Goal: Task Accomplishment & Management: Manage account settings

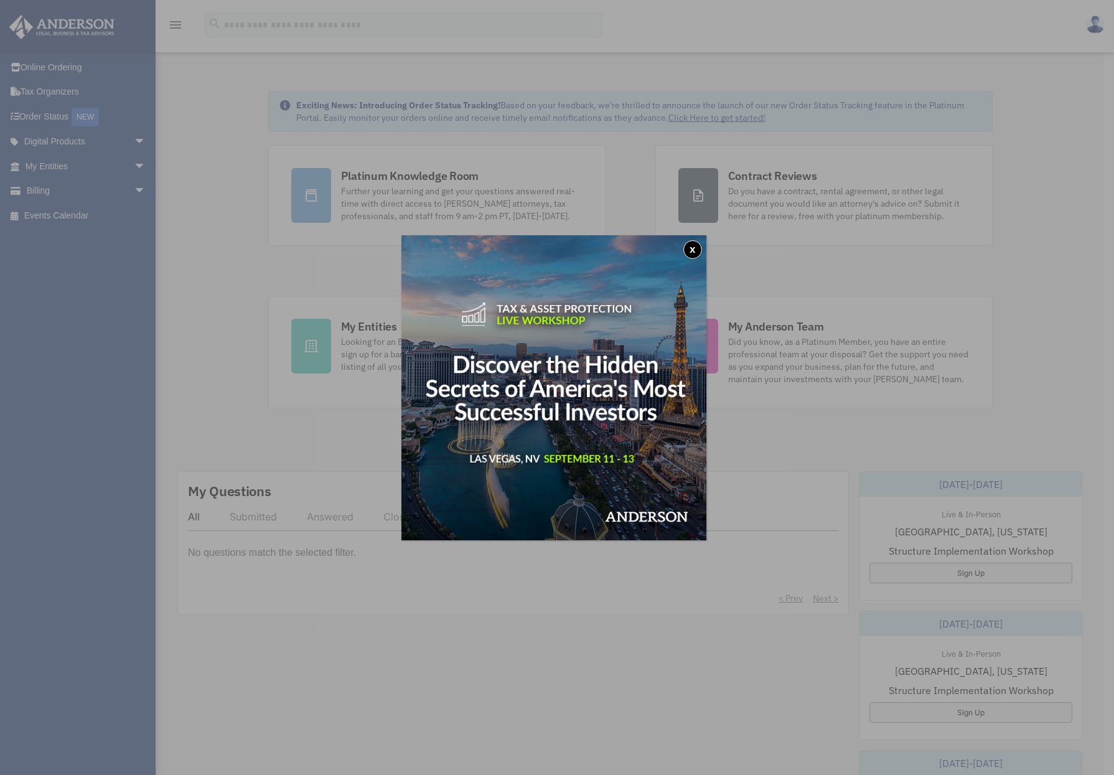
click at [697, 248] on button "x" at bounding box center [692, 249] width 19 height 19
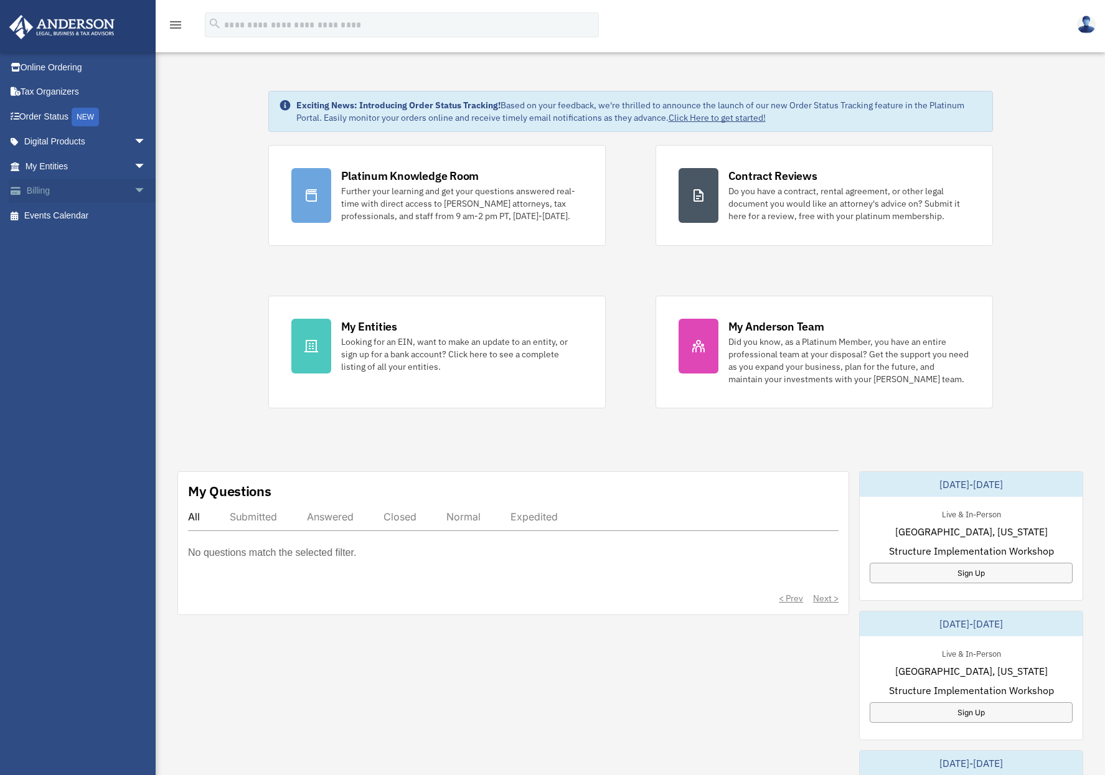
click at [134, 189] on span "arrow_drop_down" at bounding box center [146, 192] width 25 height 26
click at [79, 210] on link "$ Open Invoices" at bounding box center [91, 216] width 148 height 26
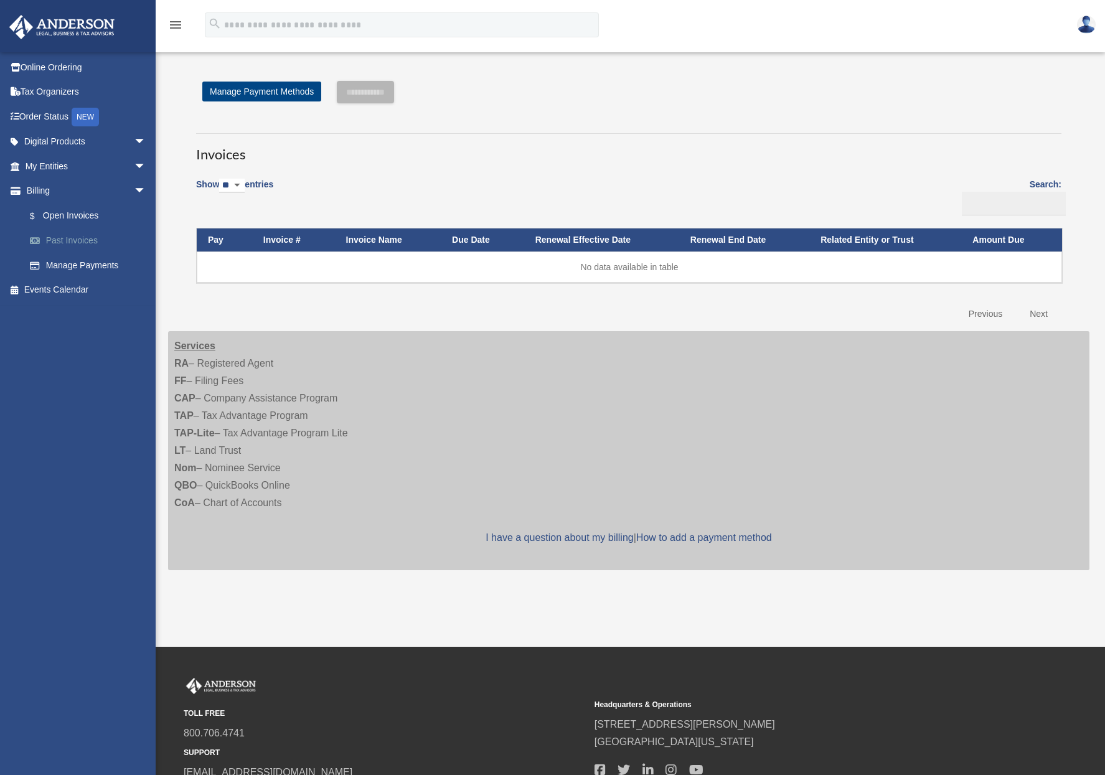
click at [66, 238] on link "Past Invoices" at bounding box center [91, 240] width 148 height 25
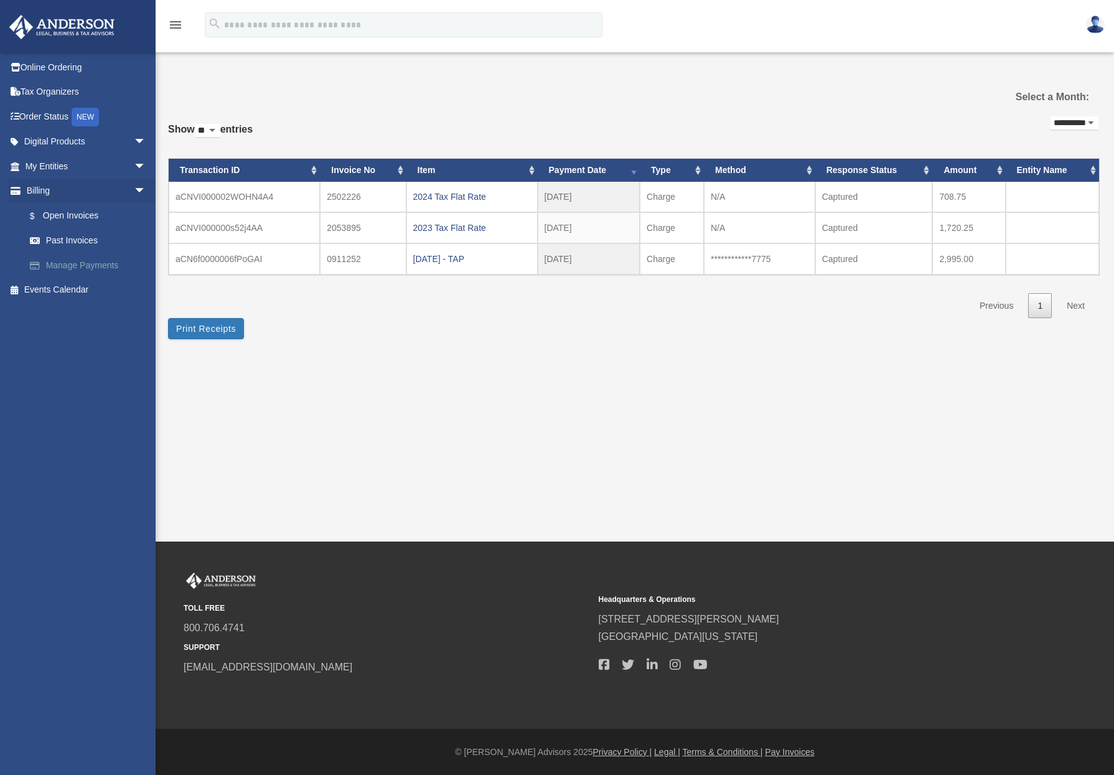
click at [93, 265] on link "Manage Payments" at bounding box center [91, 265] width 148 height 25
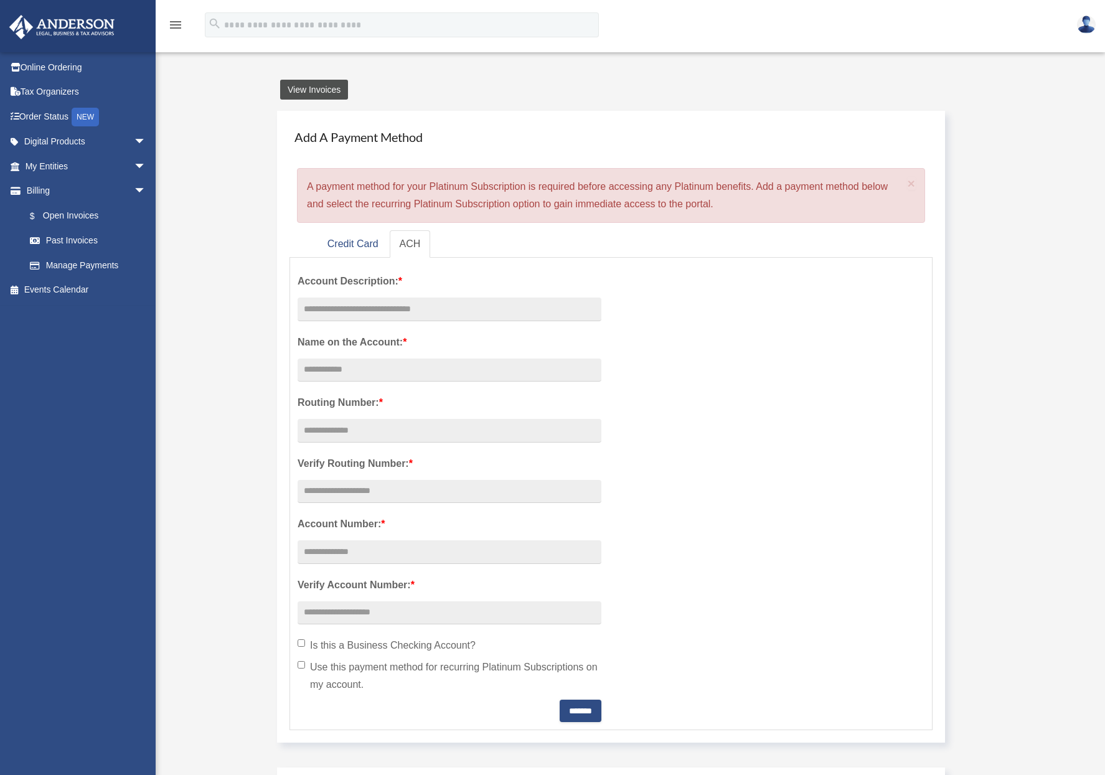
click at [323, 82] on link "View Invoices" at bounding box center [314, 90] width 68 height 20
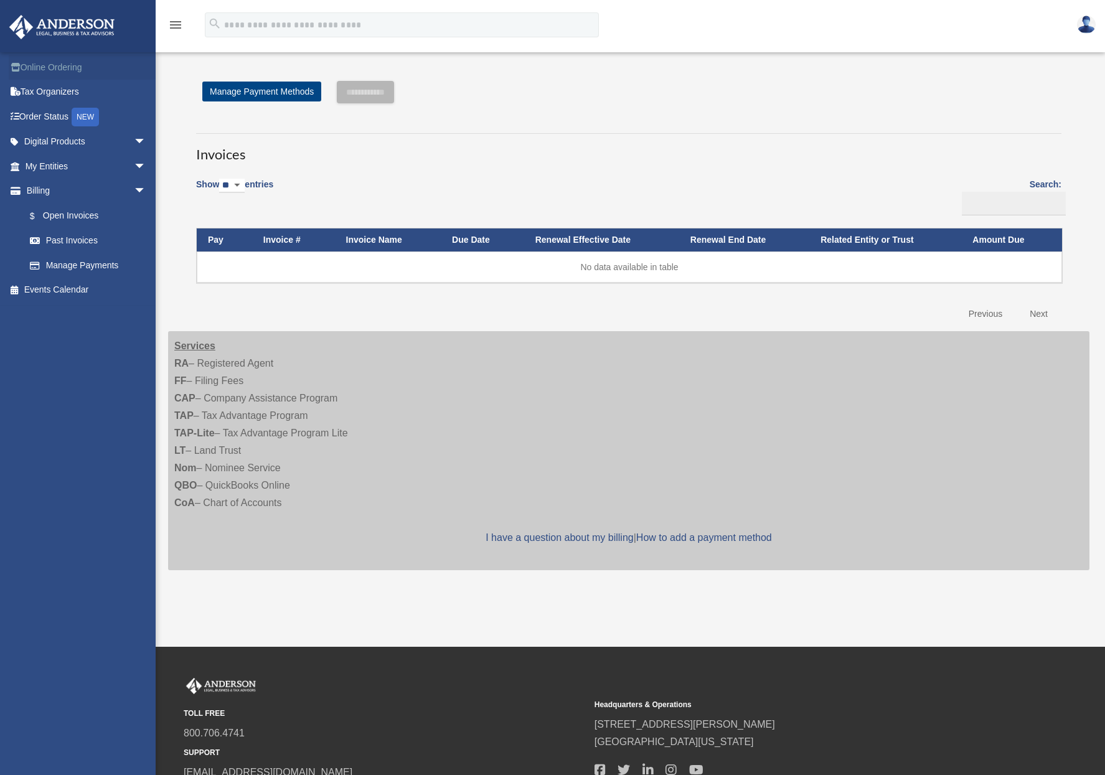
click at [70, 60] on link "Online Ordering" at bounding box center [87, 67] width 156 height 25
click at [65, 88] on link "Tax Organizers" at bounding box center [87, 92] width 156 height 25
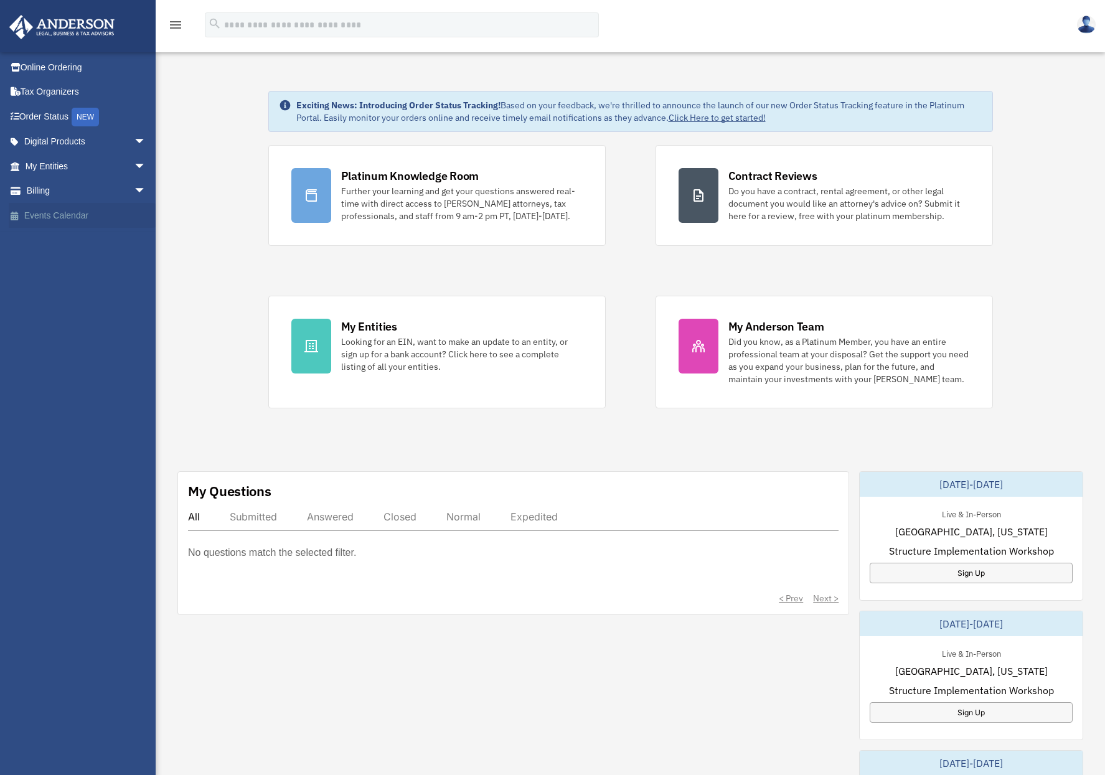
click at [64, 218] on link "Events Calendar" at bounding box center [87, 215] width 156 height 25
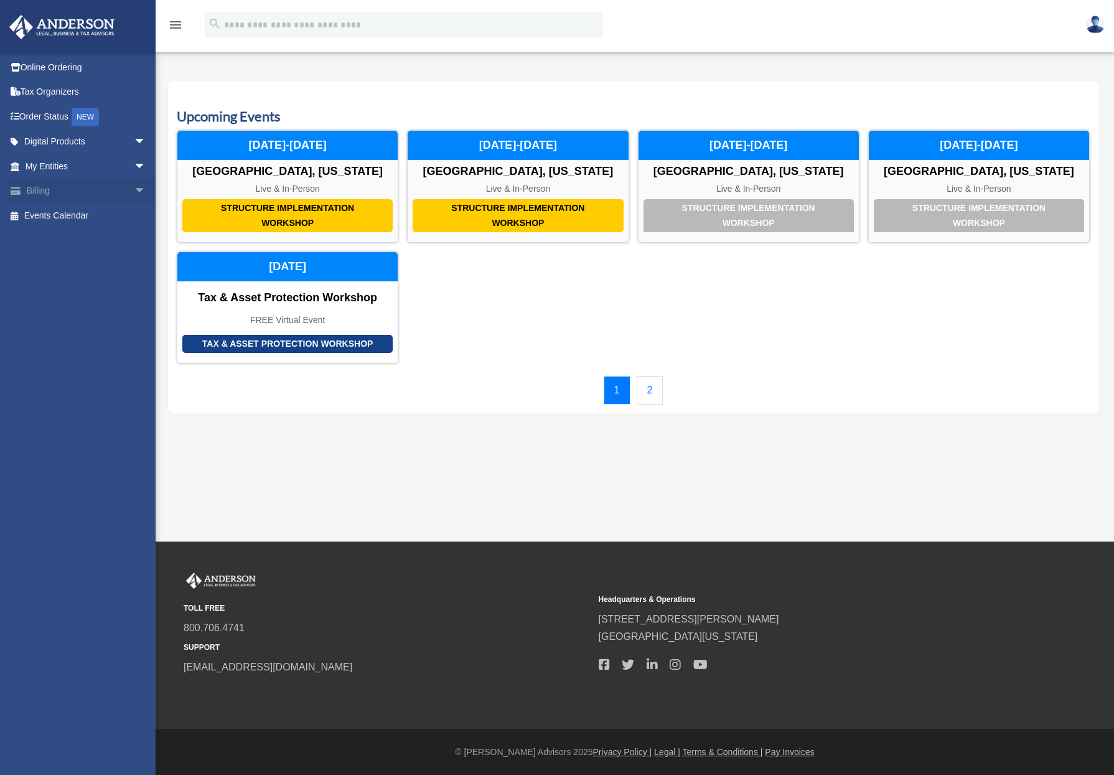
click at [39, 189] on link "Billing arrow_drop_down" at bounding box center [87, 191] width 156 height 25
click at [134, 189] on span "arrow_drop_down" at bounding box center [146, 192] width 25 height 26
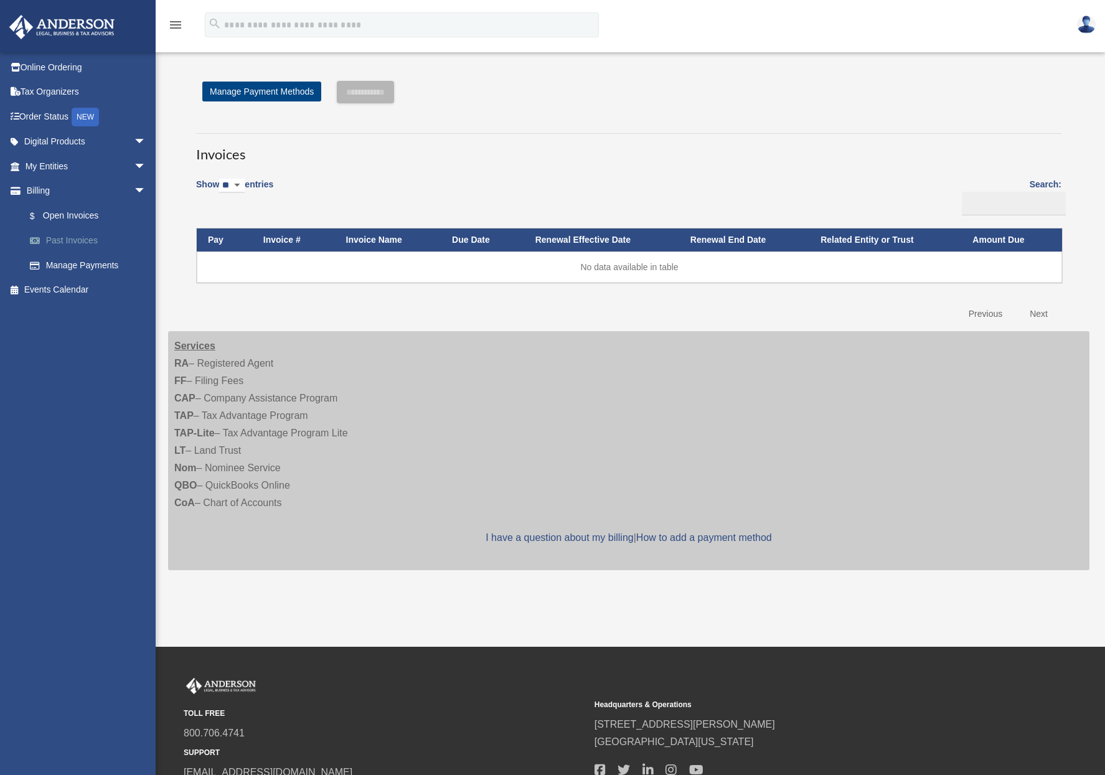
click at [64, 241] on link "Past Invoices" at bounding box center [91, 240] width 148 height 25
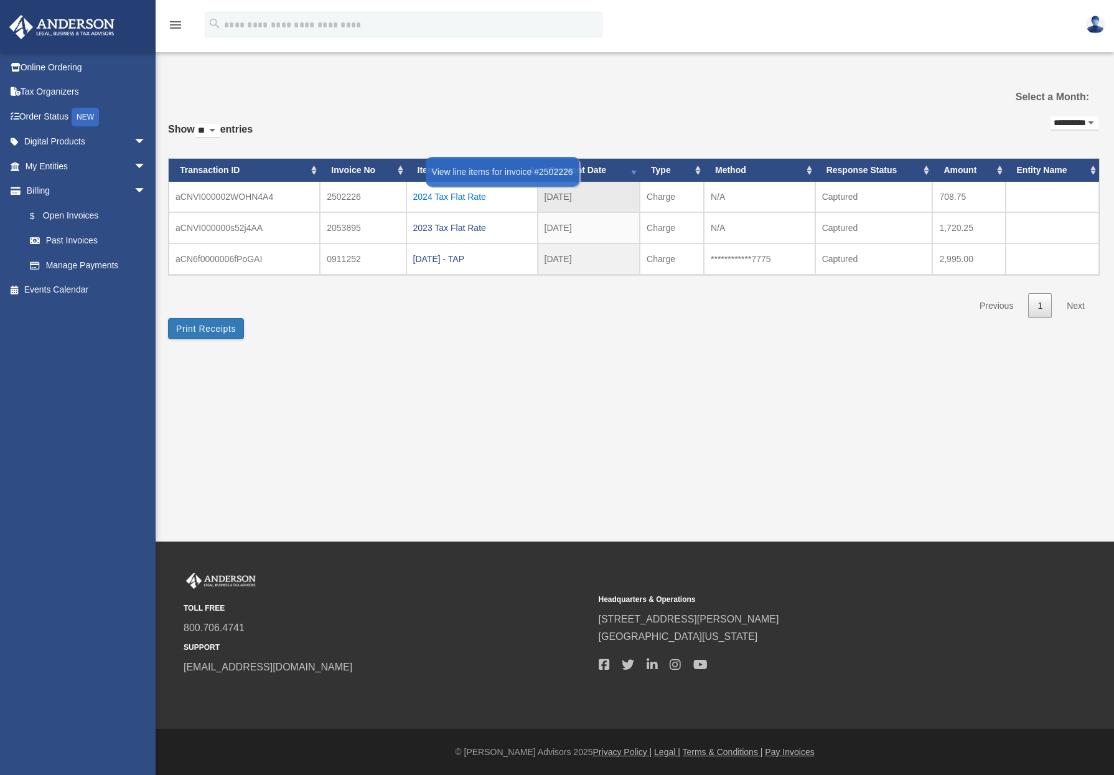
click at [441, 191] on div "2024 Tax Flat Rate" at bounding box center [472, 196] width 118 height 17
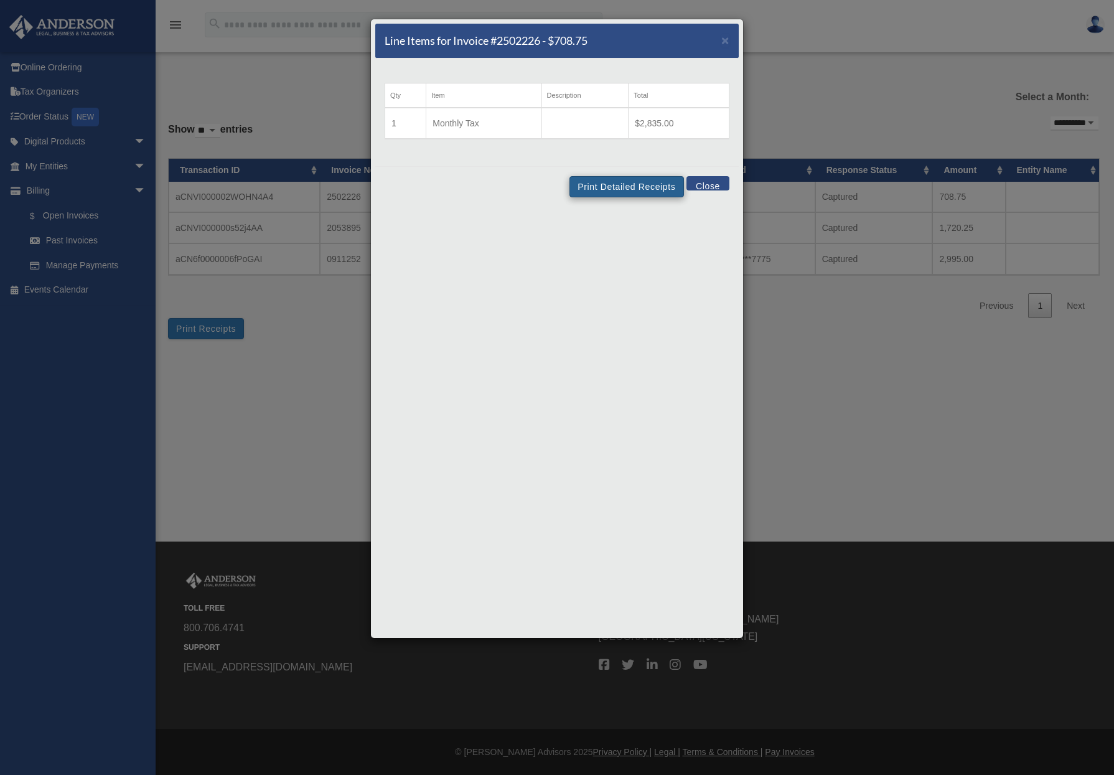
click at [636, 189] on button "Print Detailed Receipts" at bounding box center [627, 186] width 114 height 21
click at [707, 184] on button "Close" at bounding box center [708, 183] width 43 height 14
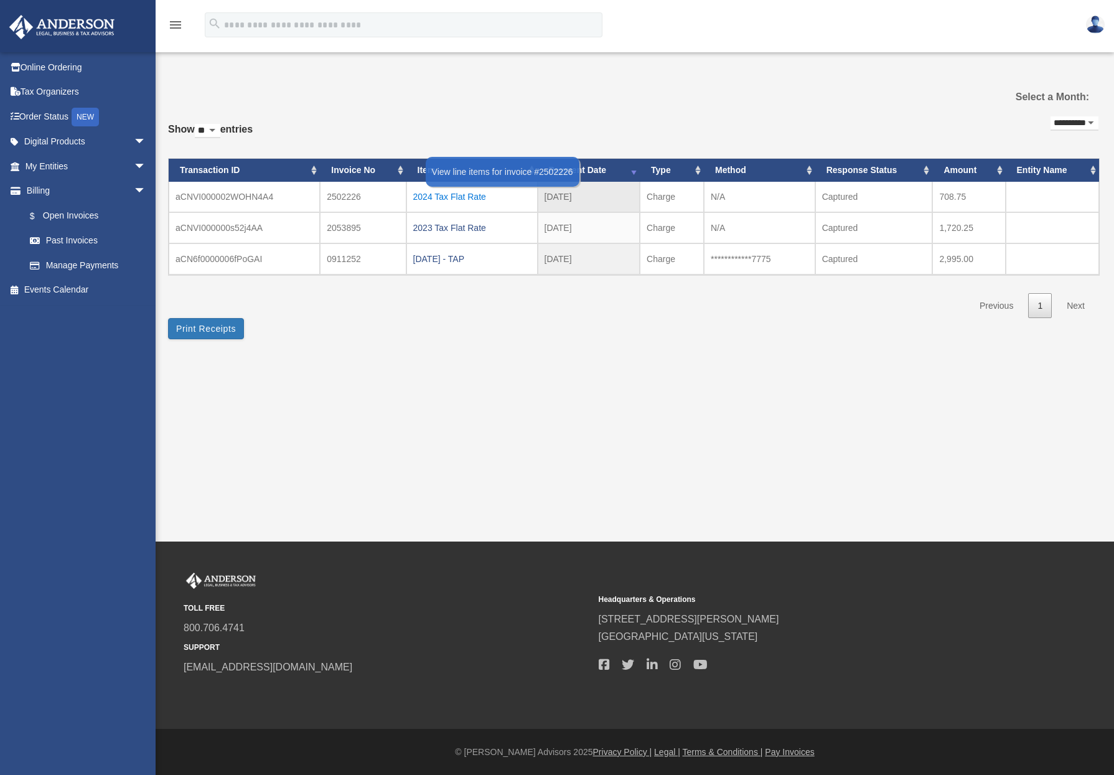
click at [454, 192] on div "2024 Tax Flat Rate" at bounding box center [472, 196] width 118 height 17
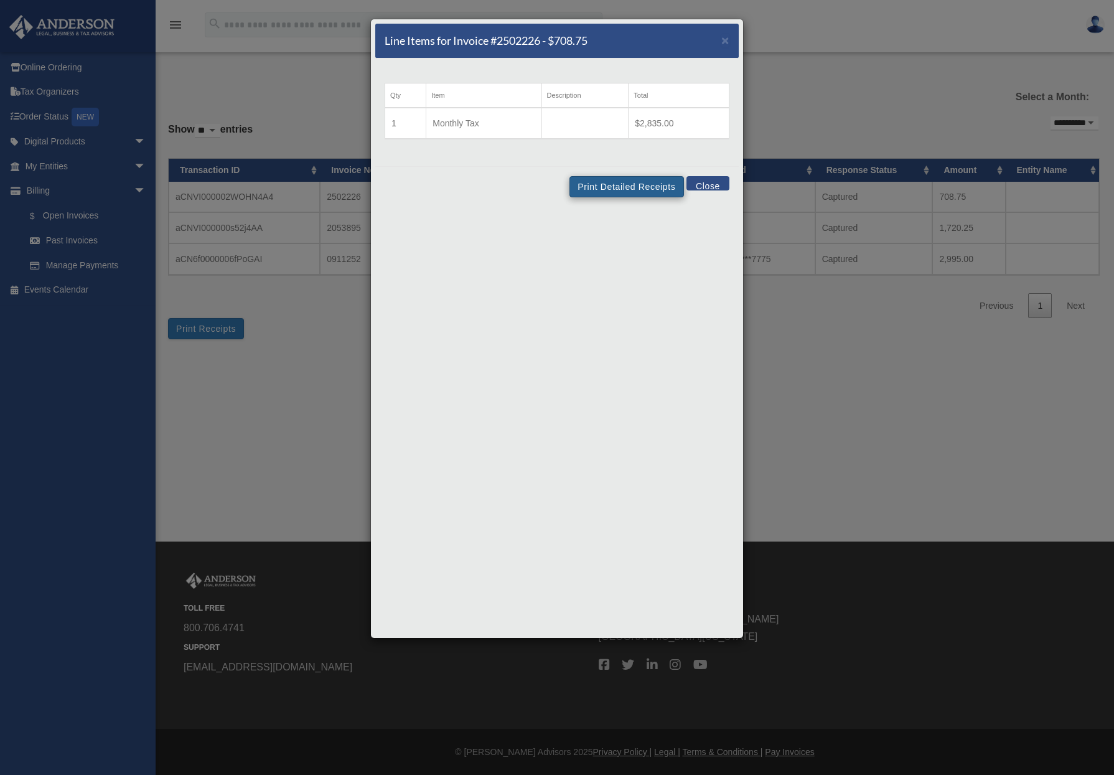
click at [603, 187] on button "Print Detailed Receipts" at bounding box center [627, 186] width 114 height 21
click at [728, 41] on span "×" at bounding box center [725, 40] width 8 height 14
